Goal: Task Accomplishment & Management: Manage account settings

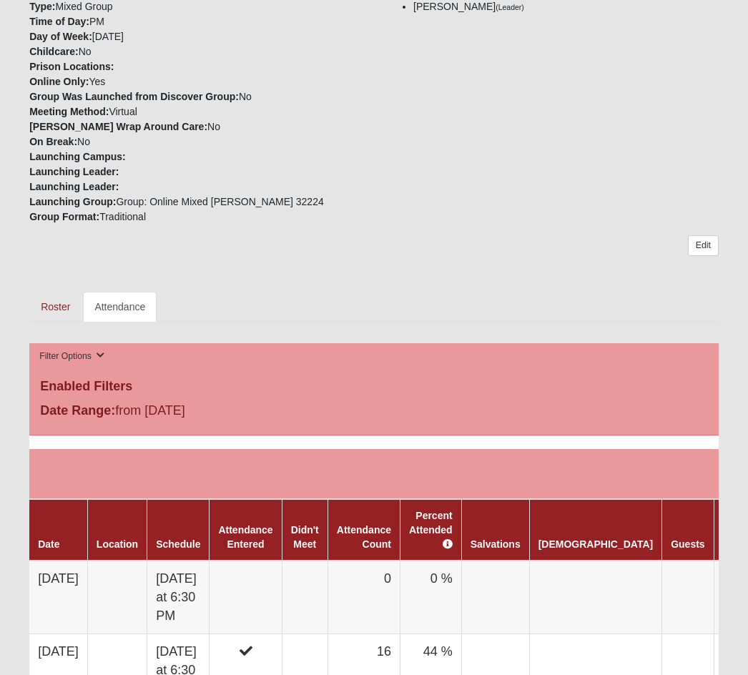
scroll to position [442, 0]
click at [52, 292] on link "Roster" at bounding box center [55, 307] width 52 height 30
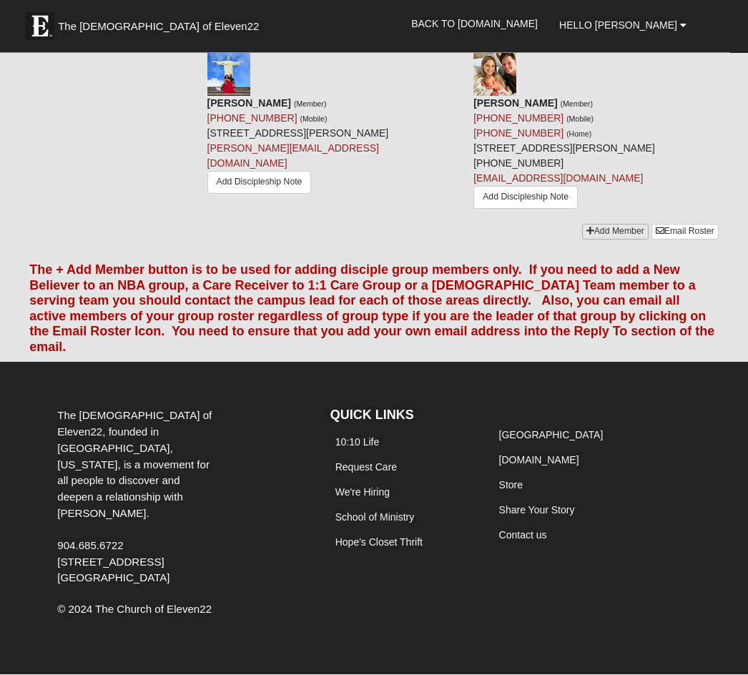
scroll to position [3211, 0]
click at [608, 240] on link "Add Member" at bounding box center [615, 232] width 67 height 15
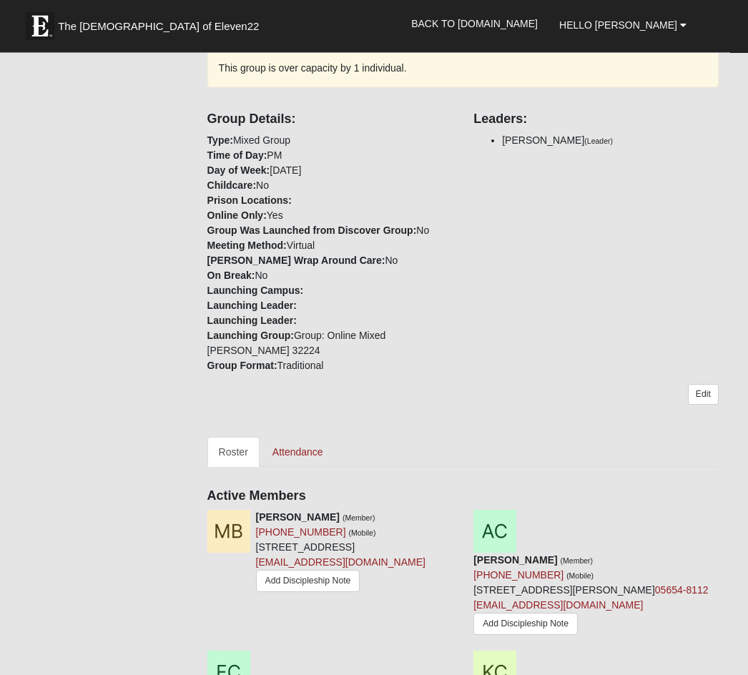
scroll to position [330, 0]
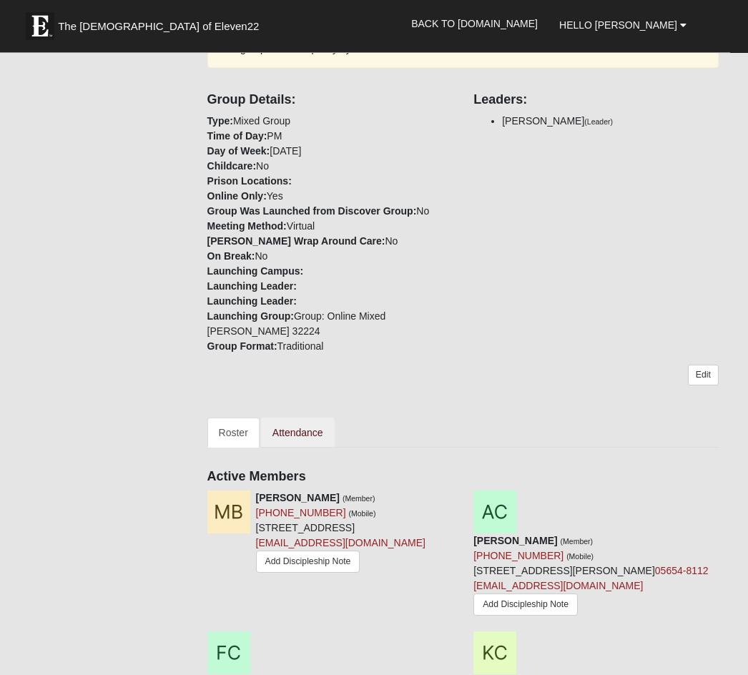
click at [310, 418] on link "Attendance" at bounding box center [298, 433] width 74 height 30
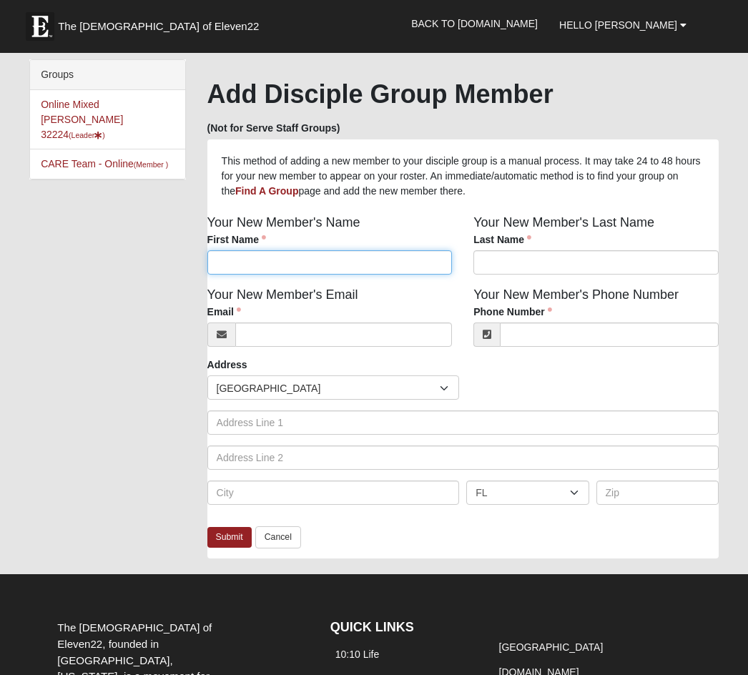
click at [290, 258] on input "First Name" at bounding box center [329, 262] width 245 height 24
type input "[PERSON_NAME]"
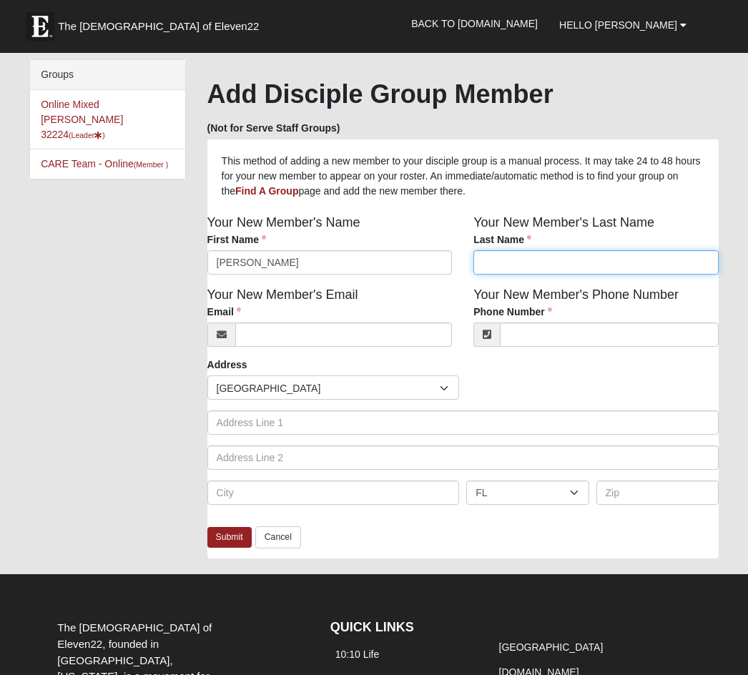
click at [504, 265] on input "Last Name" at bounding box center [596, 262] width 245 height 24
type input "Coleman"
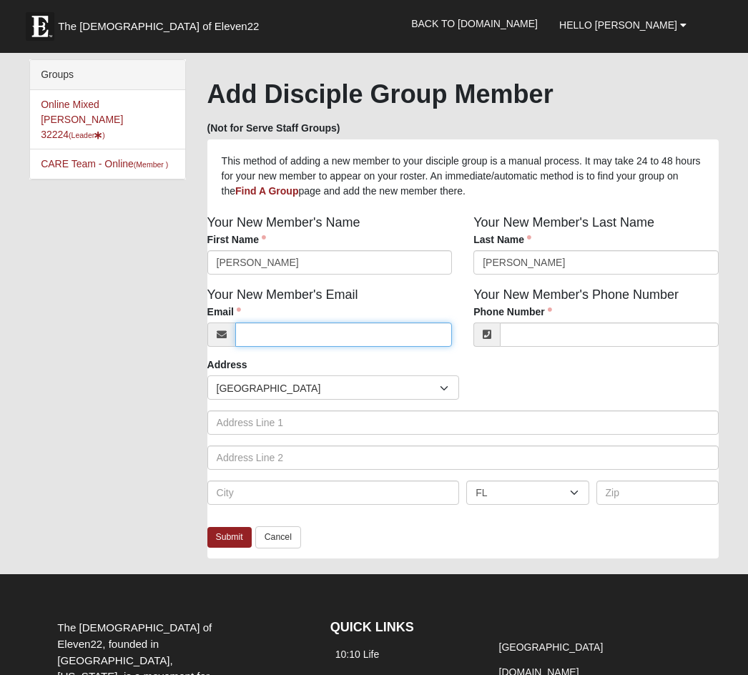
click at [329, 338] on input "Email" at bounding box center [343, 335] width 217 height 24
type input "elizabethcoleman5831@gmail.com"
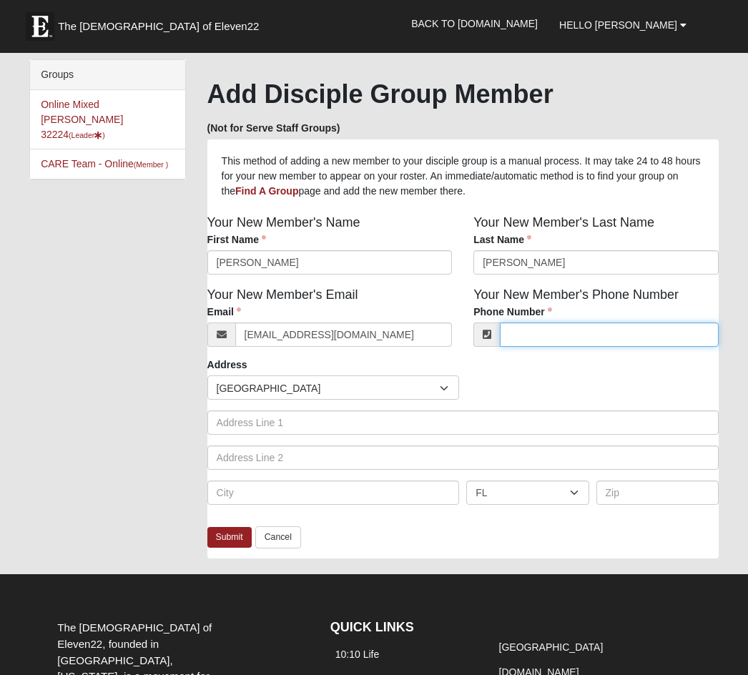
click at [552, 339] on input "Phone Number" at bounding box center [609, 335] width 219 height 24
click at [408, 526] on div "Submit Cancel" at bounding box center [462, 542] width 511 height 32
type input "(517) 944-6353"
click at [229, 540] on link "Submit" at bounding box center [229, 537] width 44 height 21
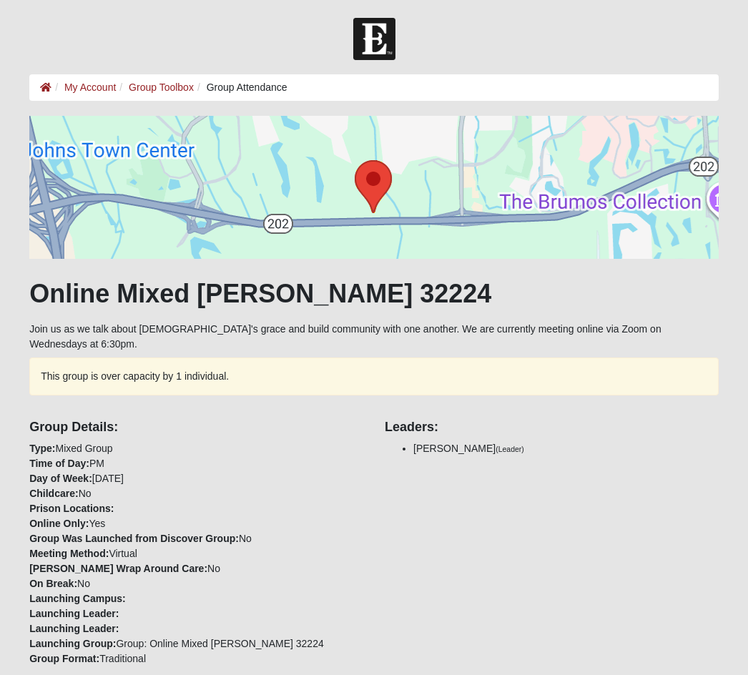
click at [298, 410] on div "Group Details: Type: Mixed Group Time of Day: PM Day of Week: Wednesday Childca…" at bounding box center [197, 538] width 356 height 257
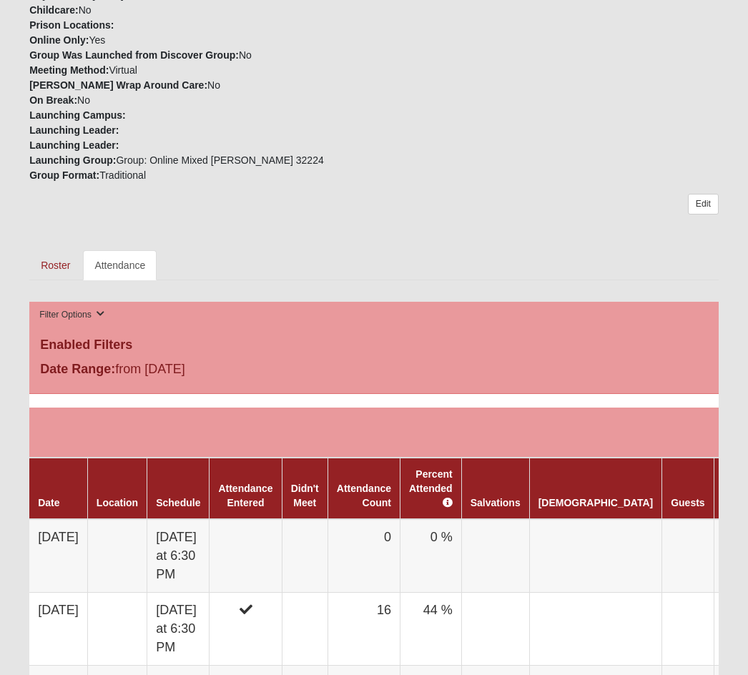
scroll to position [501, 0]
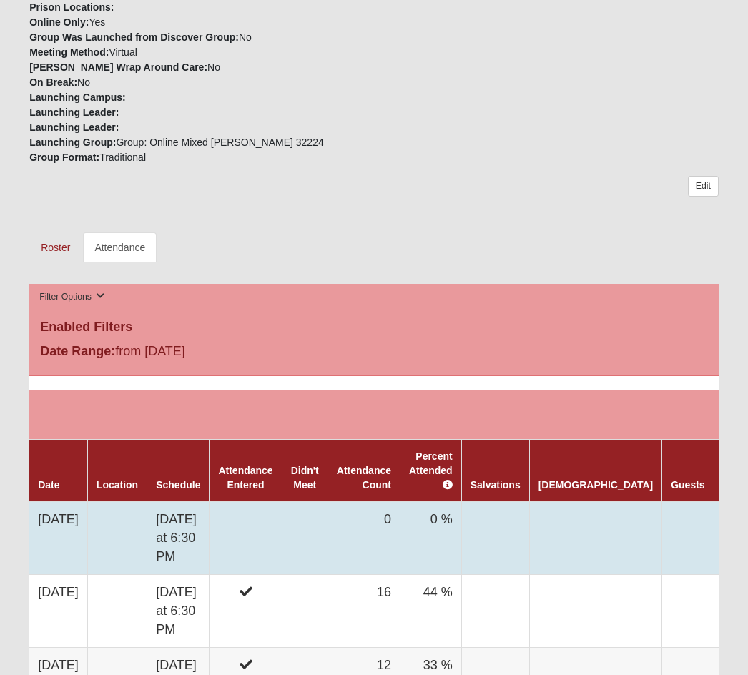
click at [65, 504] on td "8/13/2025" at bounding box center [58, 539] width 58 height 74
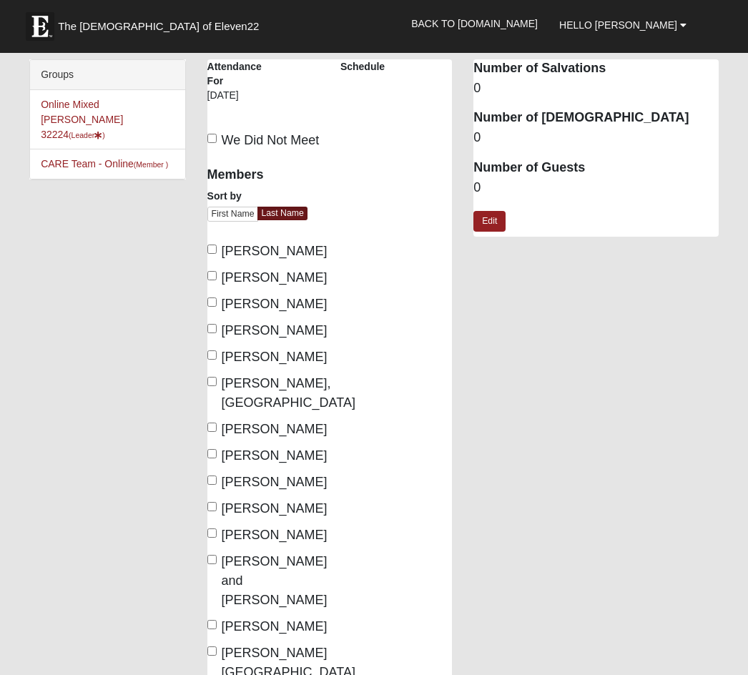
click at [217, 307] on input "[PERSON_NAME]" at bounding box center [211, 302] width 9 height 9
checkbox input "true"
click at [212, 432] on input "Dangerfield, Charlene" at bounding box center [211, 427] width 9 height 9
checkbox input "true"
click at [225, 463] on span "Dierickx, Carmen" at bounding box center [275, 456] width 106 height 14
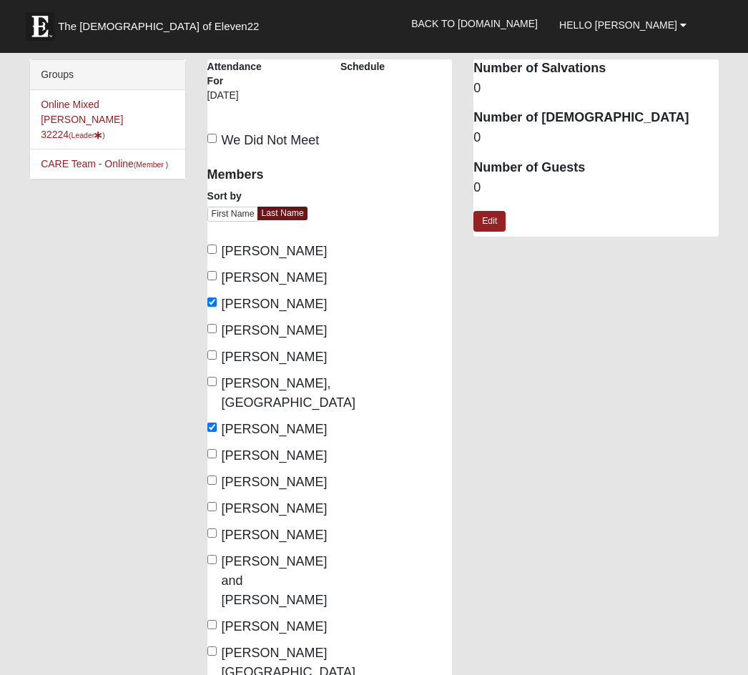
click at [217, 459] on input "Dierickx, Carmen" at bounding box center [211, 453] width 9 height 9
checkbox input "true"
click at [210, 485] on input "Esson, Dylan" at bounding box center [211, 480] width 9 height 9
checkbox input "true"
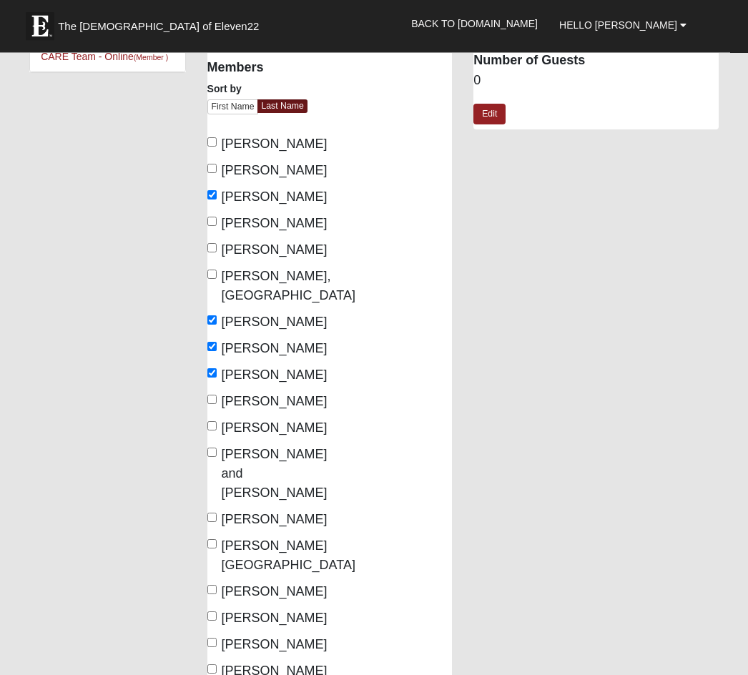
scroll to position [108, 0]
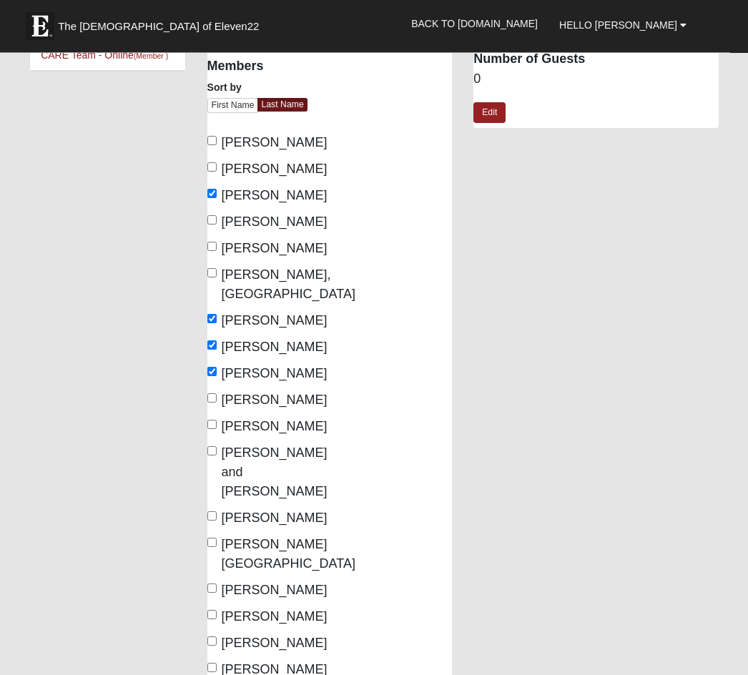
click at [217, 548] on input "Massey, Ayaunna" at bounding box center [211, 543] width 9 height 9
checkbox input "true"
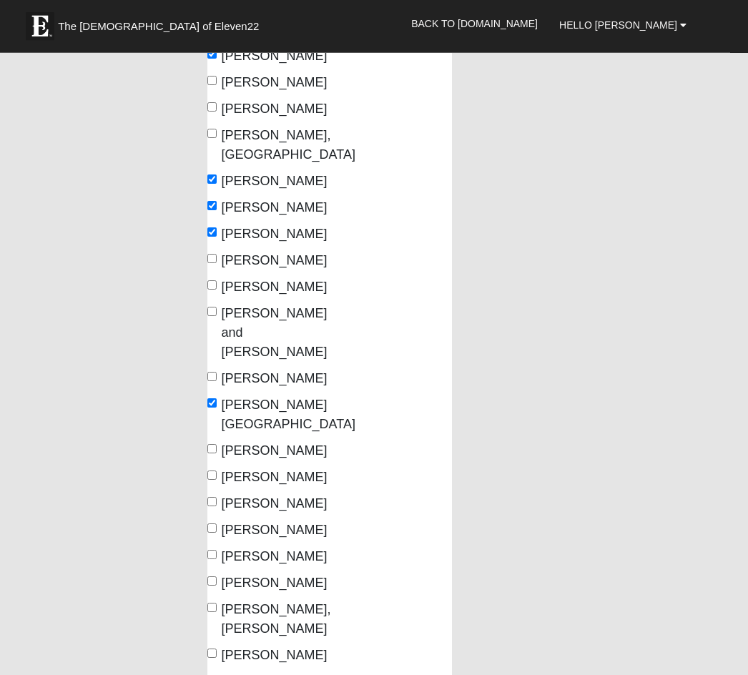
scroll to position [248, 0]
click at [217, 454] on input "Mcalpin, Ken" at bounding box center [211, 448] width 9 height 9
checkbox input "true"
click at [215, 480] on input "McCall, Denise" at bounding box center [211, 475] width 9 height 9
checkbox input "true"
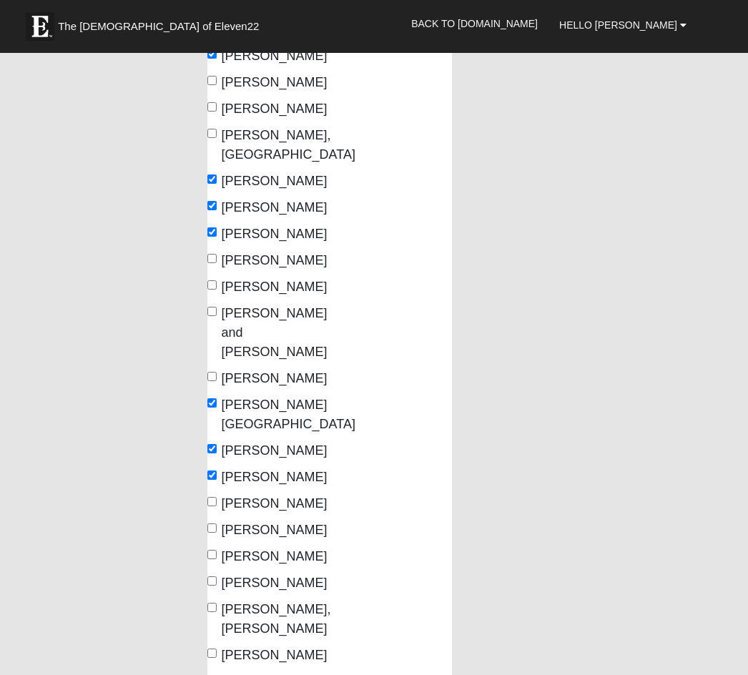
click at [217, 506] on input "McCall, Michael" at bounding box center [211, 501] width 9 height 9
checkbox input "true"
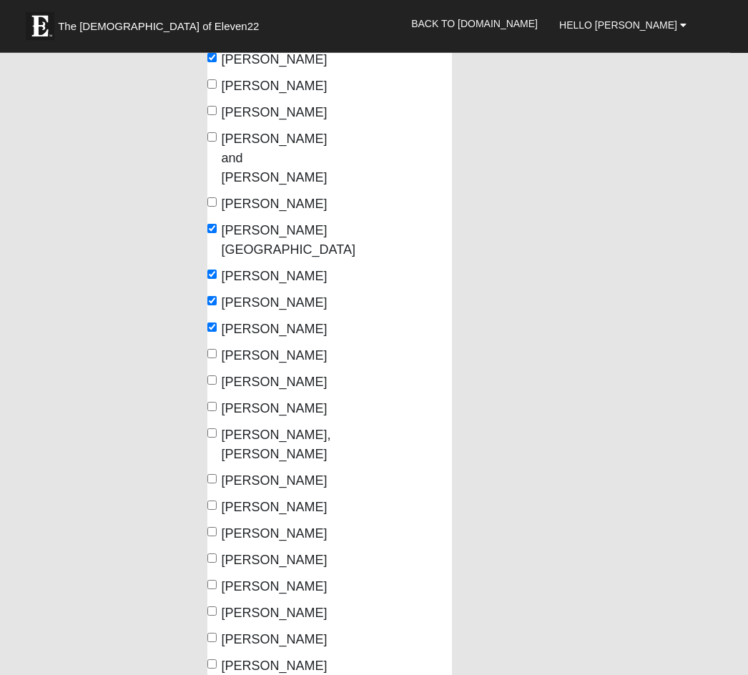
scroll to position [423, 0]
click at [217, 411] on input "Orhemba, Heather" at bounding box center [211, 406] width 9 height 9
checkbox input "true"
click at [214, 438] on input "Otto, Jackson" at bounding box center [211, 432] width 9 height 9
checkbox input "true"
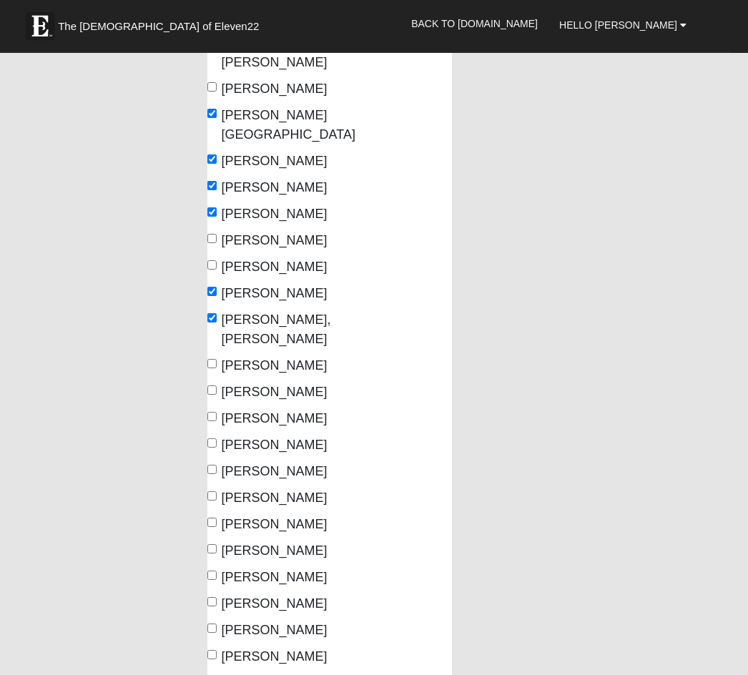
scroll to position [538, 0]
click at [215, 395] on input "Parker, Marquise" at bounding box center [211, 390] width 9 height 9
checkbox input "true"
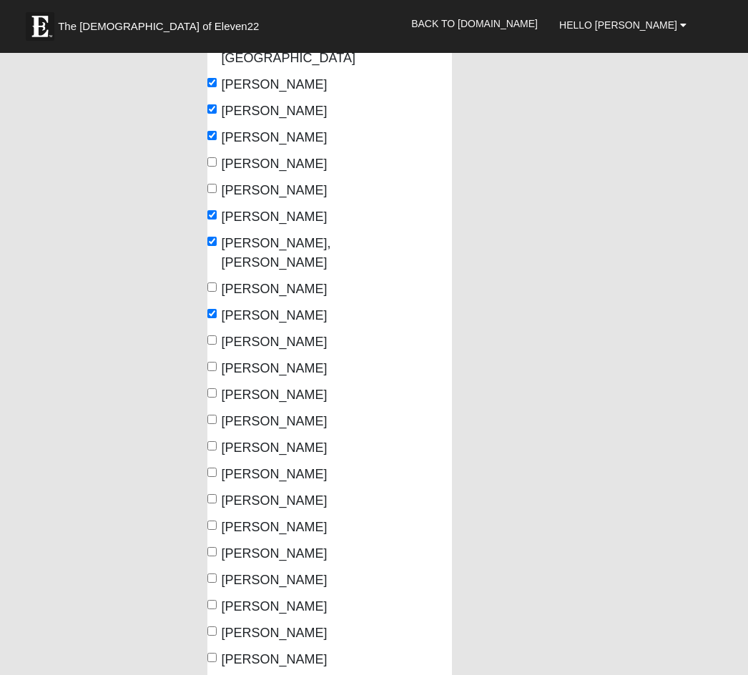
scroll to position [624, 0]
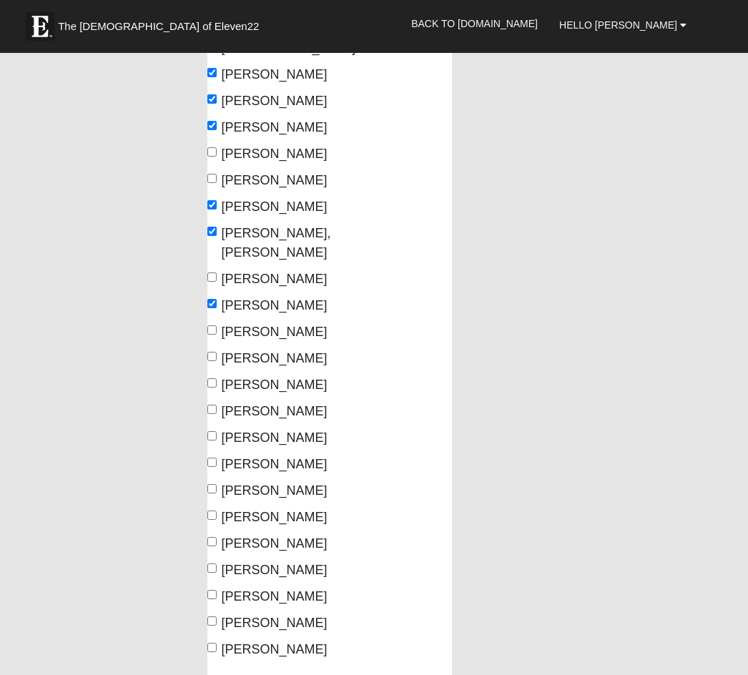
click at [217, 414] on input "Plowman, Dawn" at bounding box center [211, 409] width 9 height 9
checkbox input "true"
click at [217, 441] on input "Pugh, Susan" at bounding box center [211, 435] width 9 height 9
checkbox input "true"
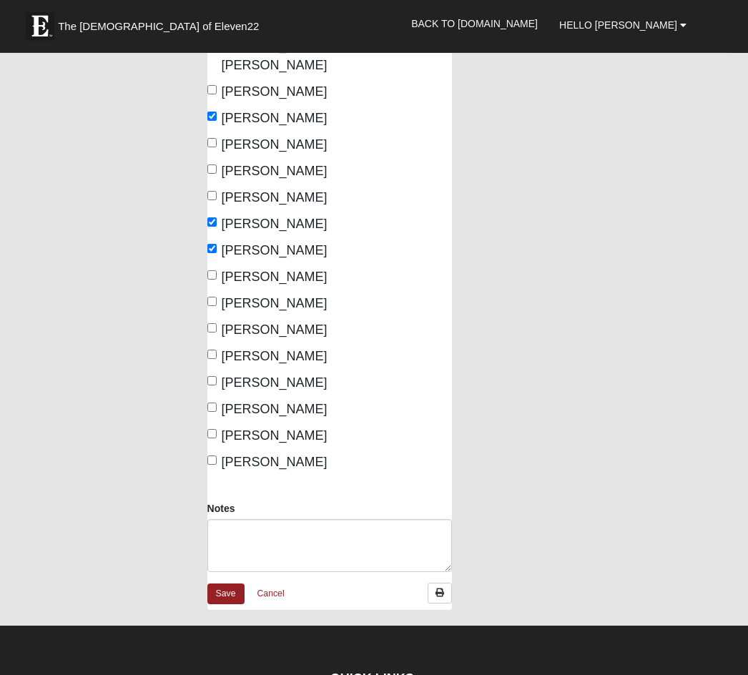
scroll to position [815, 0]
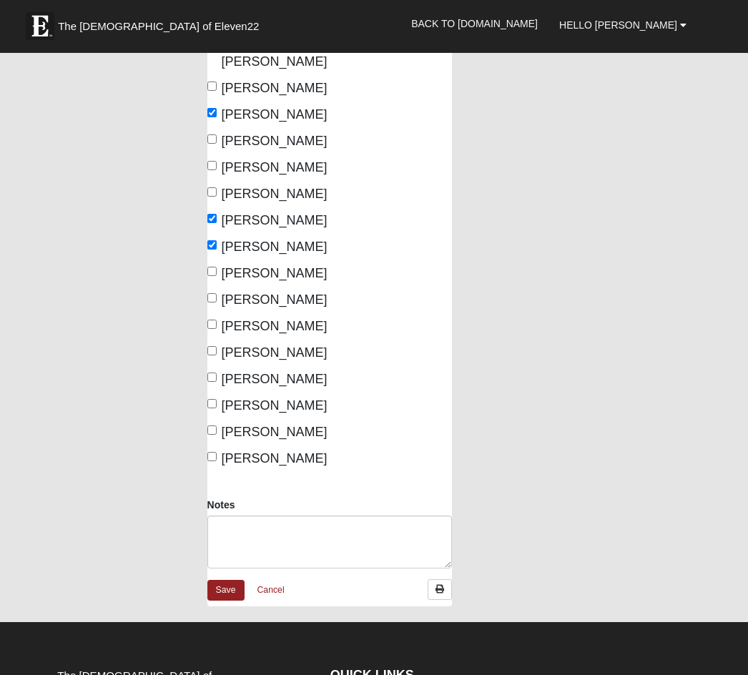
click at [214, 409] on input "Thompson, Karen" at bounding box center [211, 404] width 9 height 9
checkbox input "true"
click at [220, 443] on label "Toledo, Fernanda" at bounding box center [263, 432] width 112 height 19
click at [217, 436] on input "Toledo, Fernanda" at bounding box center [211, 430] width 9 height 9
checkbox input "true"
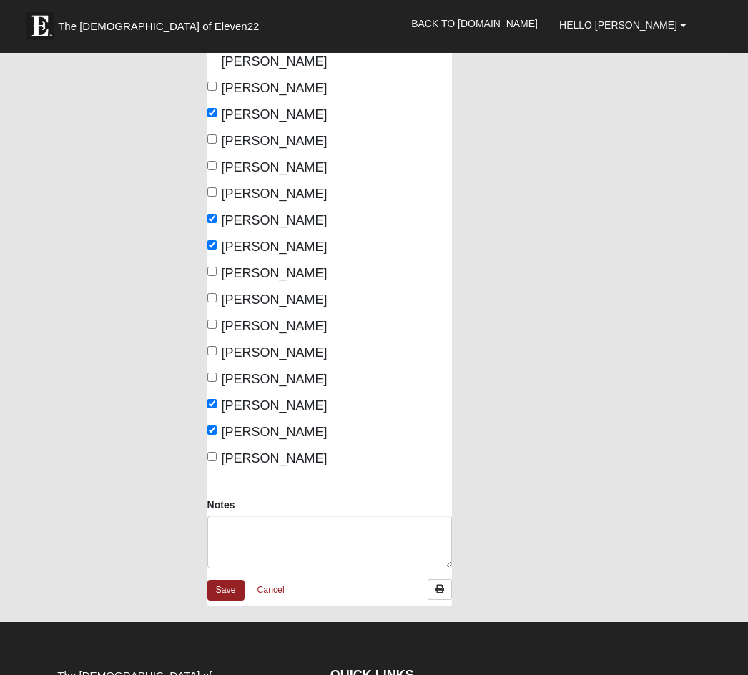
click at [217, 462] on input "Wehrle, Emily" at bounding box center [211, 457] width 9 height 9
checkbox input "true"
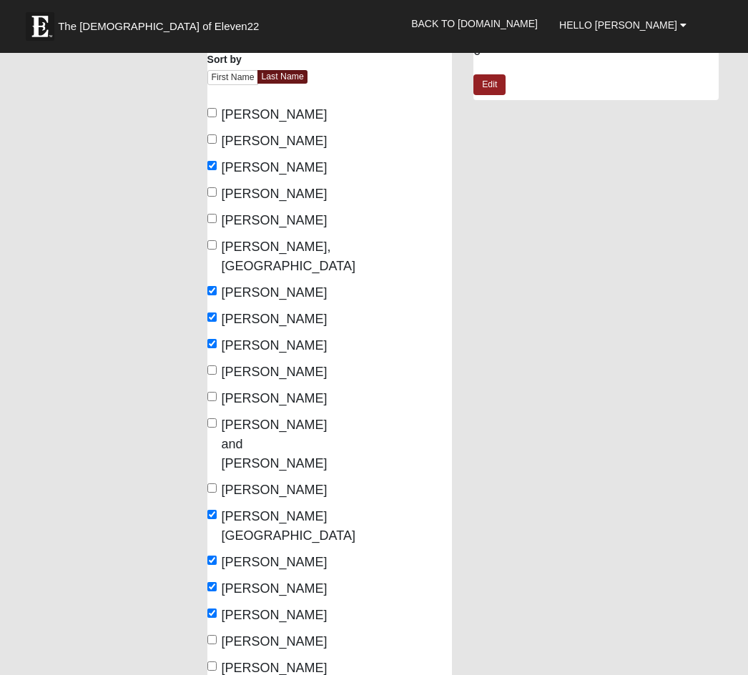
scroll to position [133, 0]
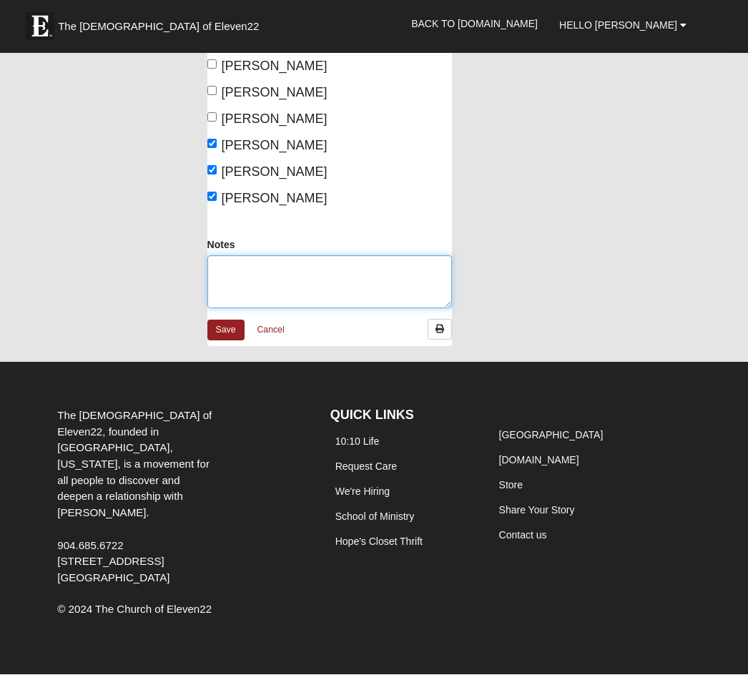
click at [255, 309] on textarea "Notes" at bounding box center [329, 282] width 245 height 53
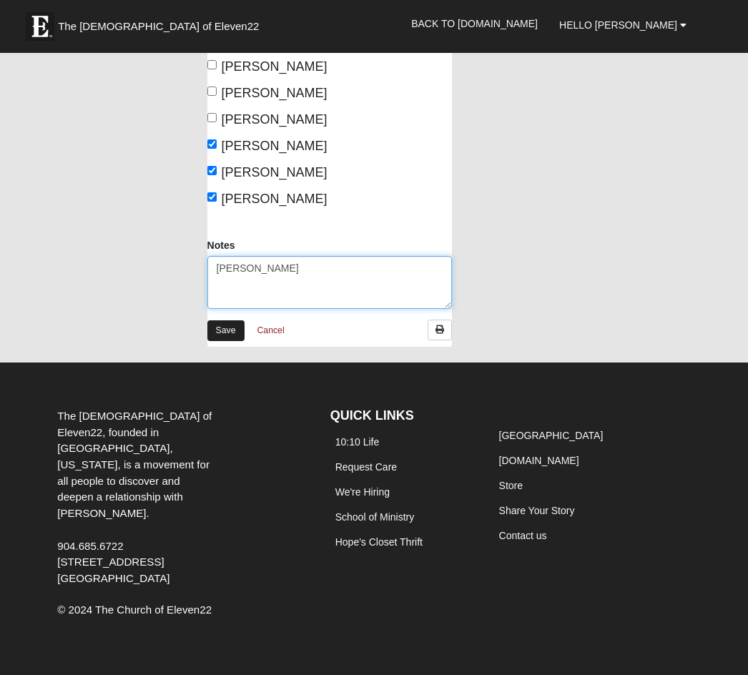
type textarea "[PERSON_NAME]"
click at [227, 341] on link "Save" at bounding box center [225, 330] width 37 height 21
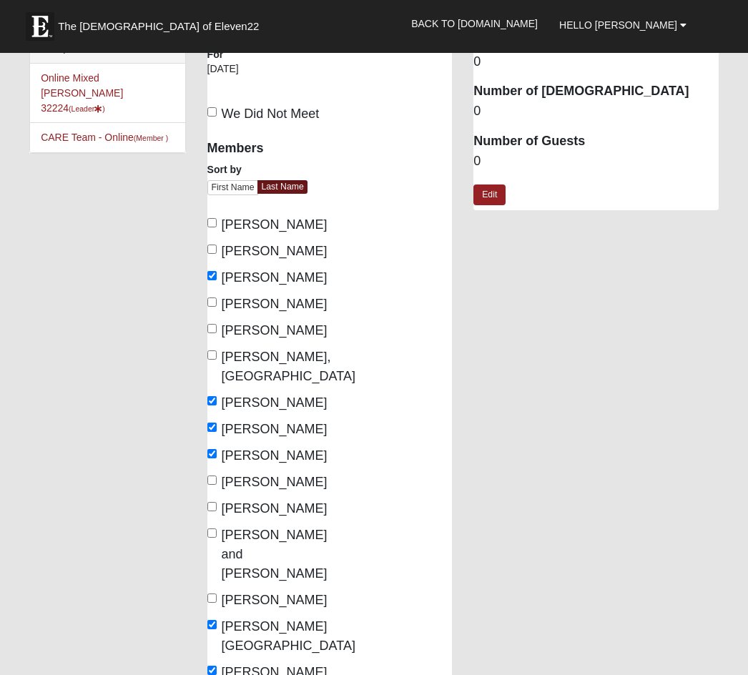
scroll to position [0, 0]
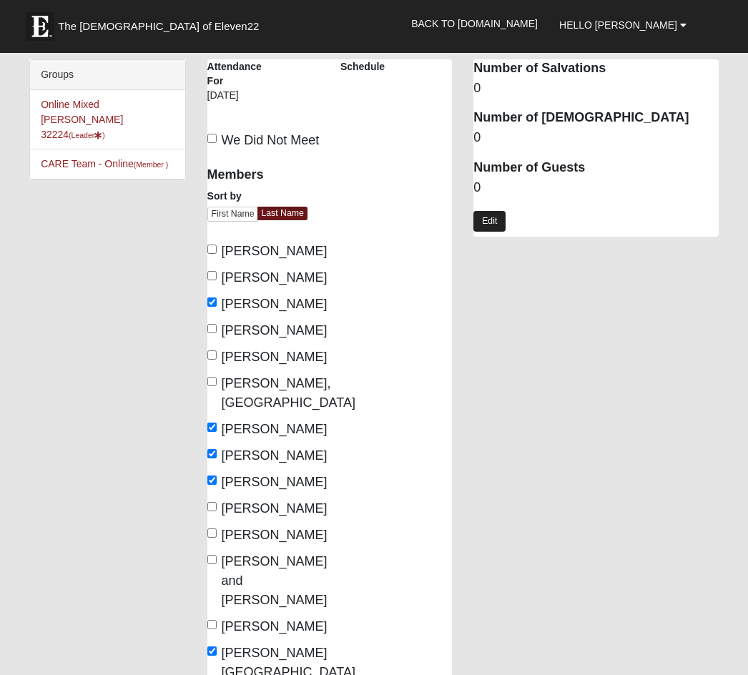
click at [490, 226] on link "Edit" at bounding box center [490, 221] width 32 height 21
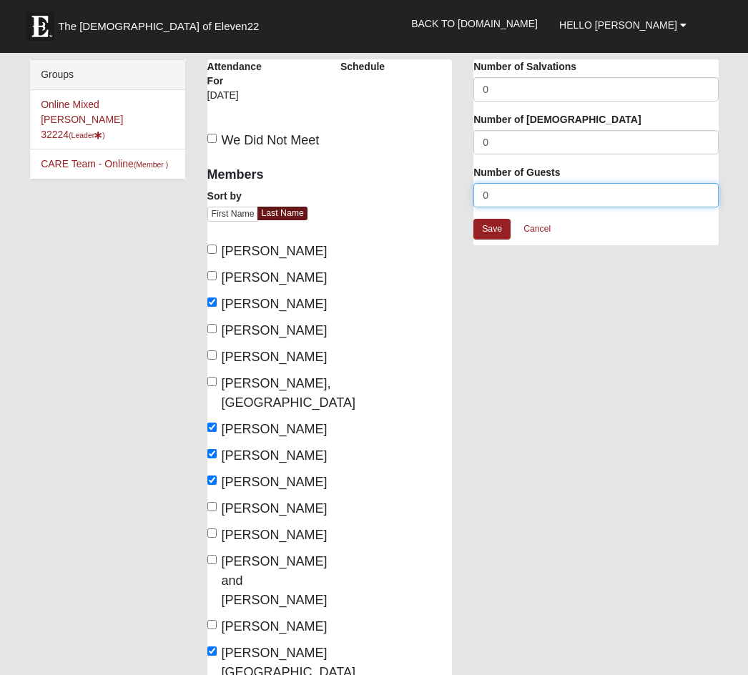
click at [489, 204] on input "0" at bounding box center [596, 195] width 245 height 24
type input "1"
click at [491, 230] on link "Save" at bounding box center [492, 229] width 37 height 21
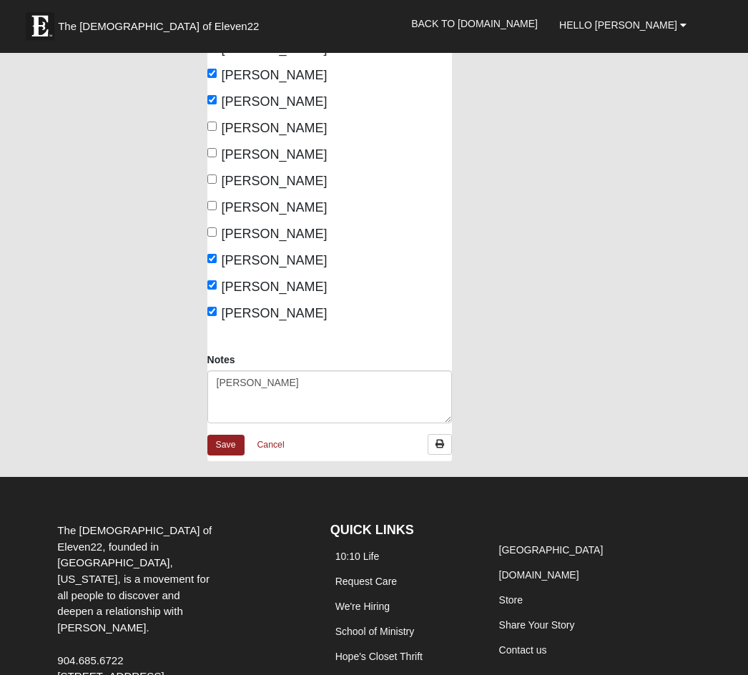
scroll to position [961, 0]
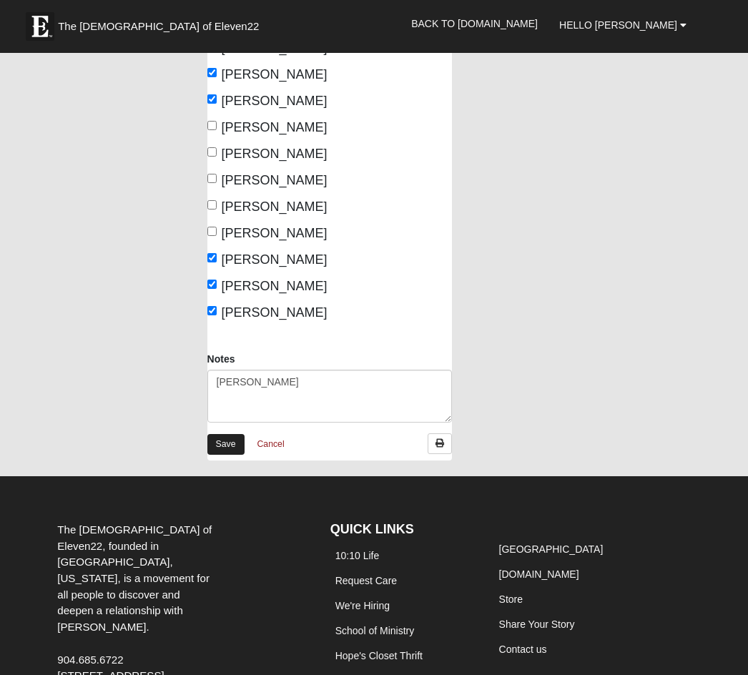
click at [229, 455] on link "Save" at bounding box center [225, 444] width 37 height 21
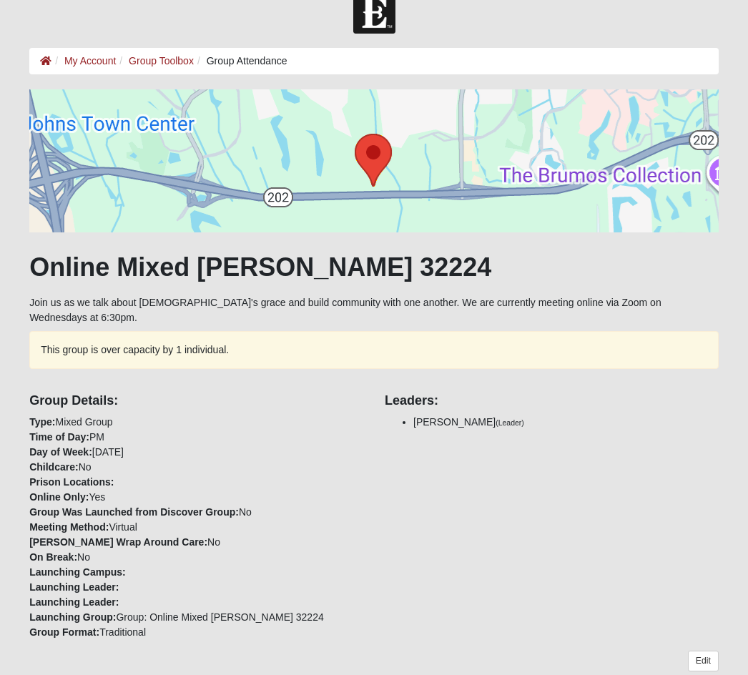
scroll to position [26, 0]
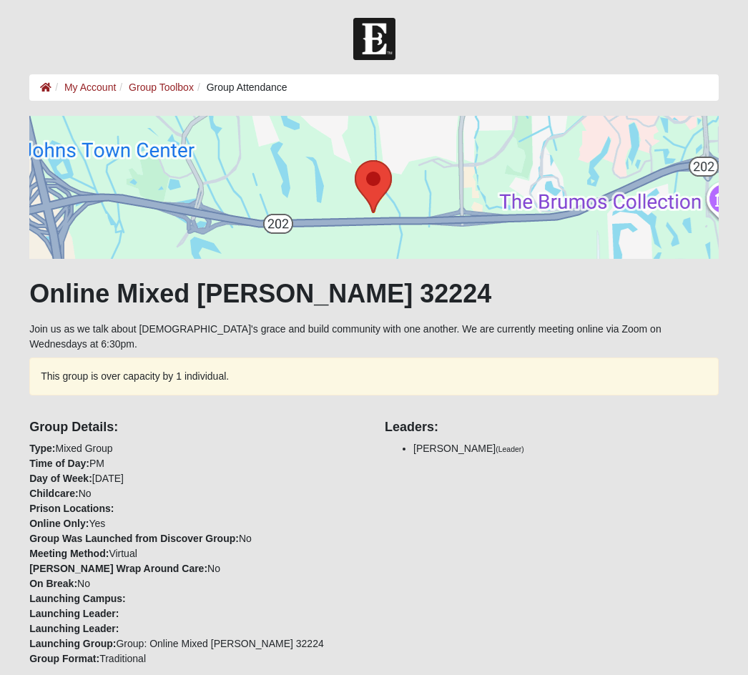
scroll to position [95, 0]
